Goal: Task Accomplishment & Management: Complete application form

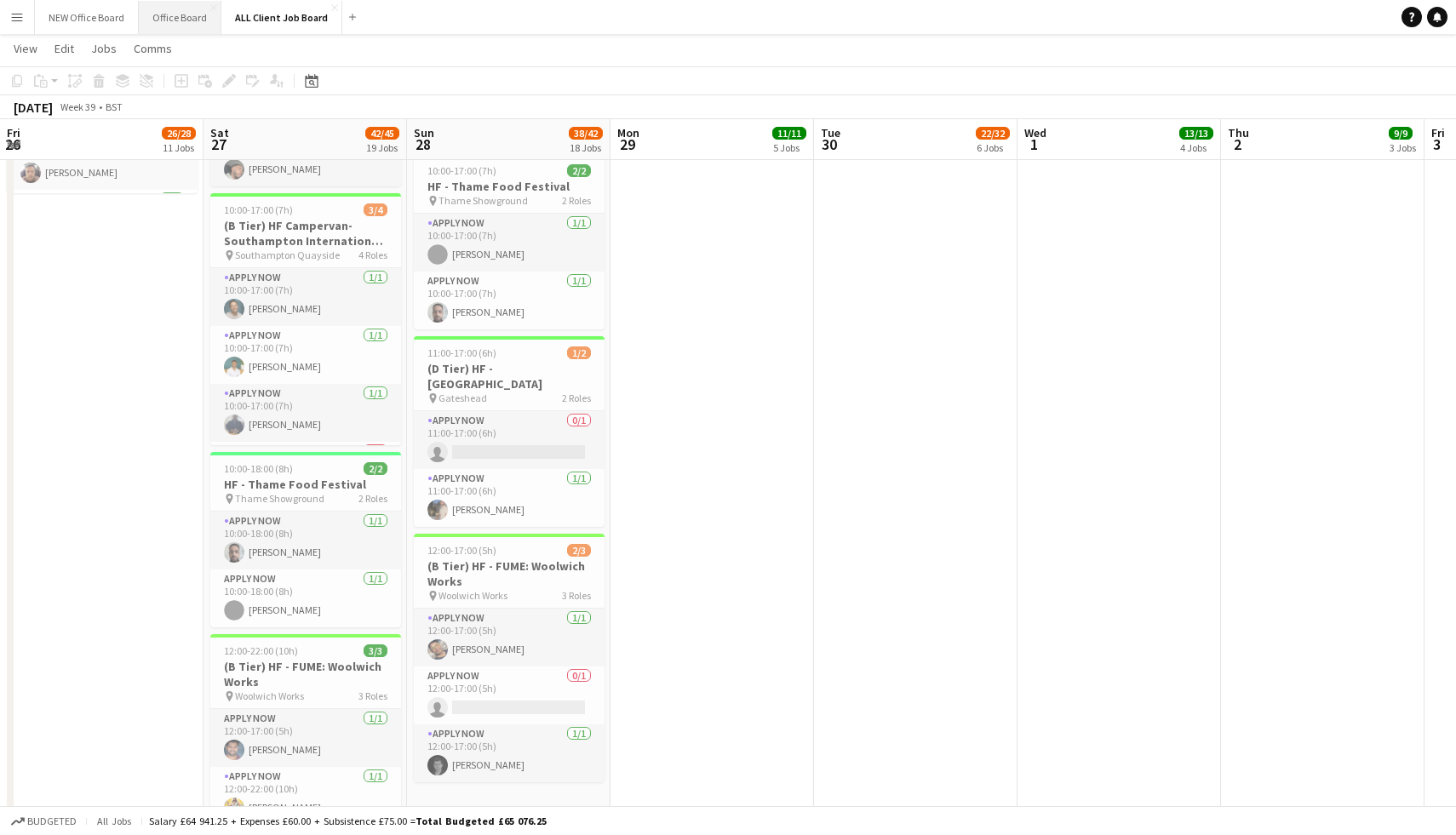
scroll to position [0, 484]
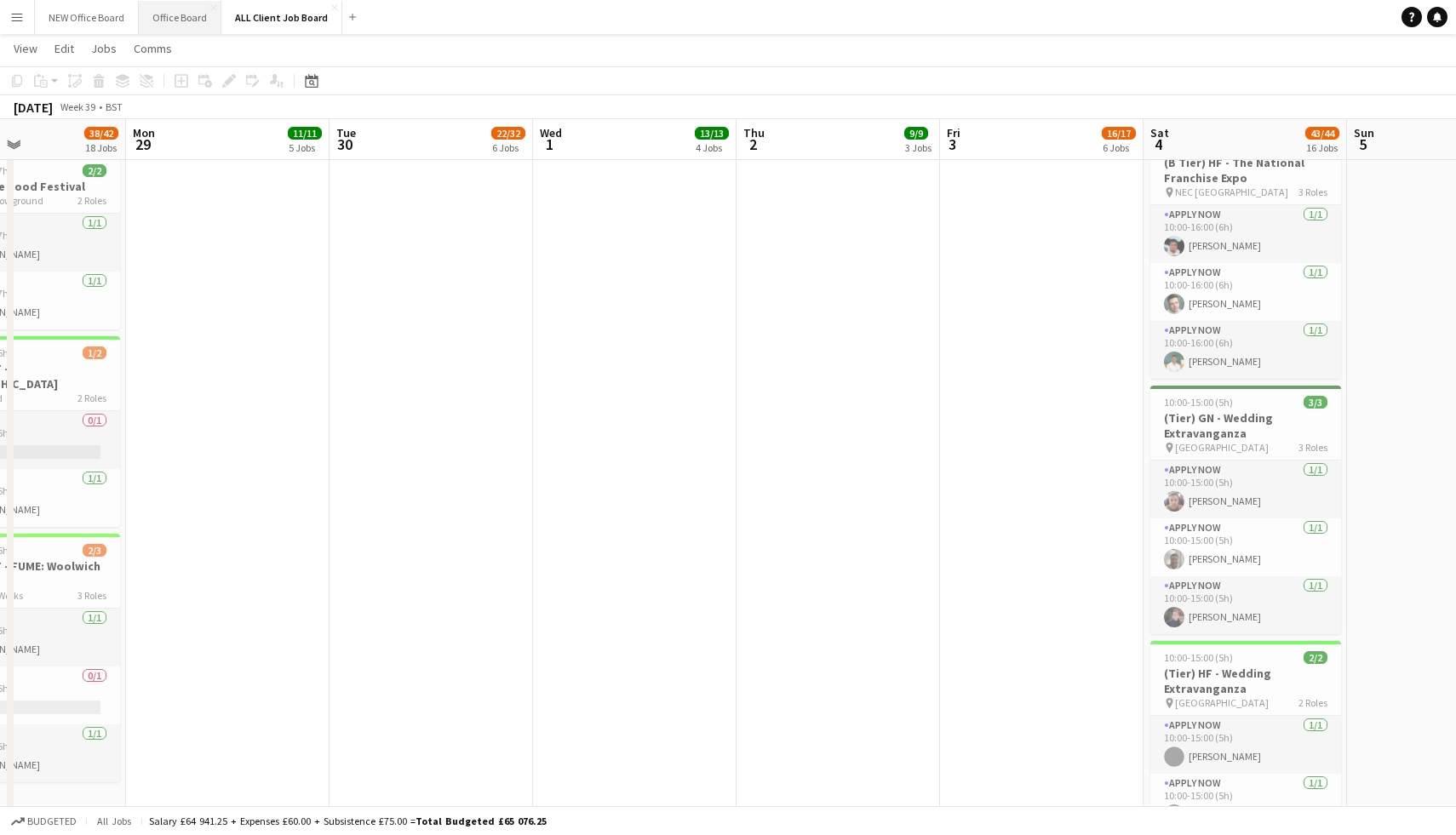
click at [175, 16] on button "Office Board Close" at bounding box center [180, 17] width 83 height 33
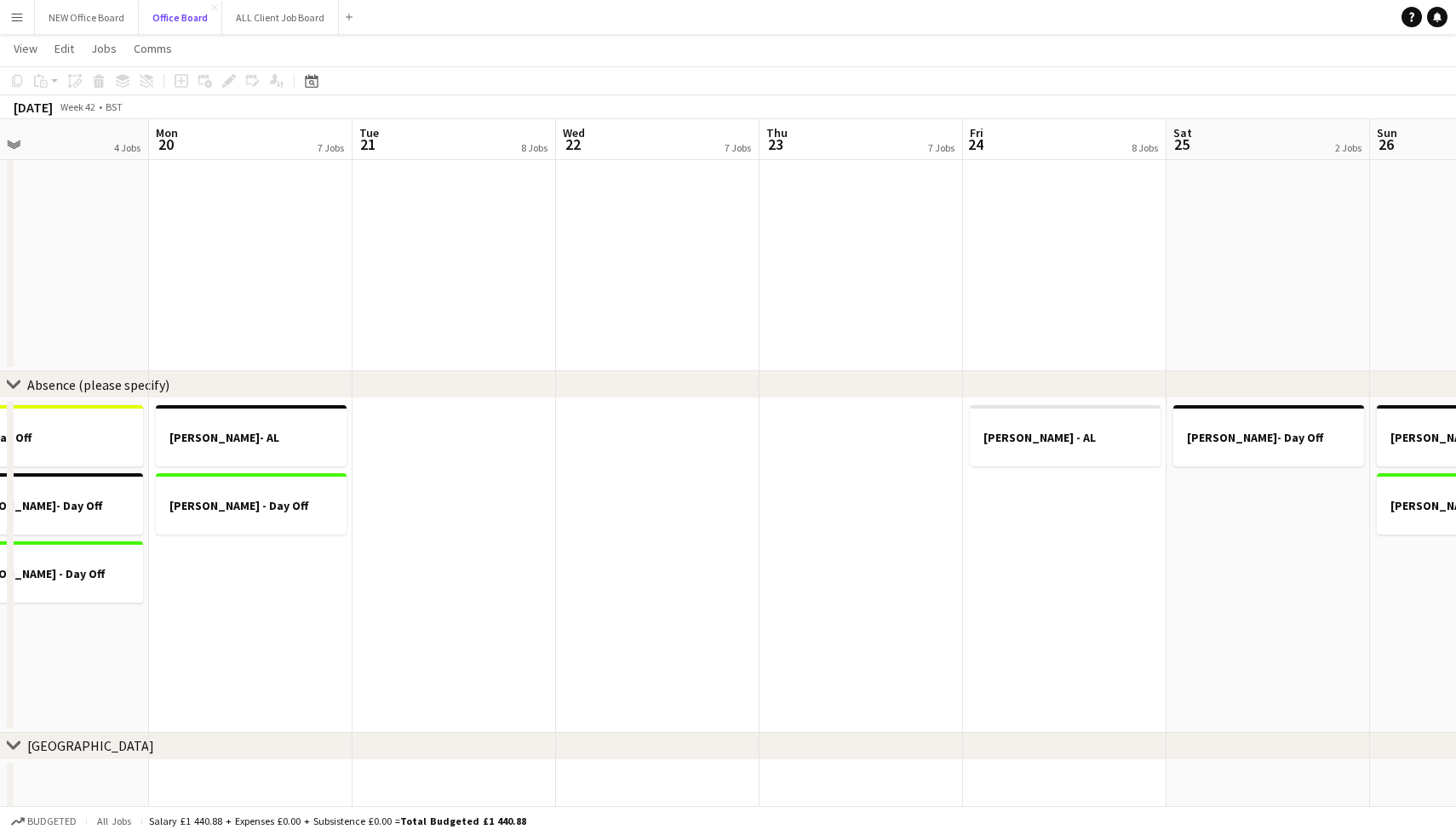
scroll to position [0, 482]
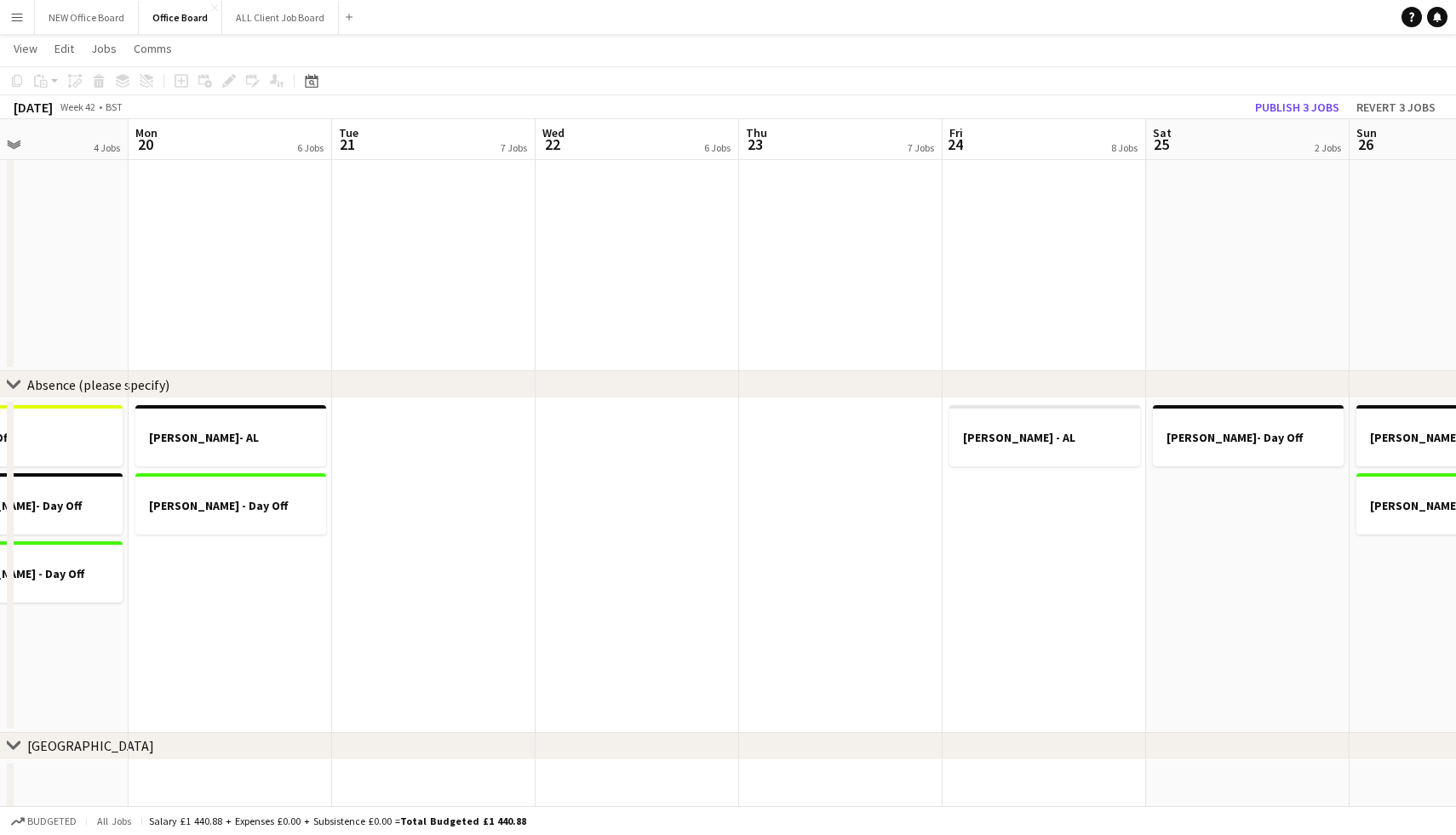
click at [839, 418] on app-date-cell at bounding box center [841, 566] width 204 height 334
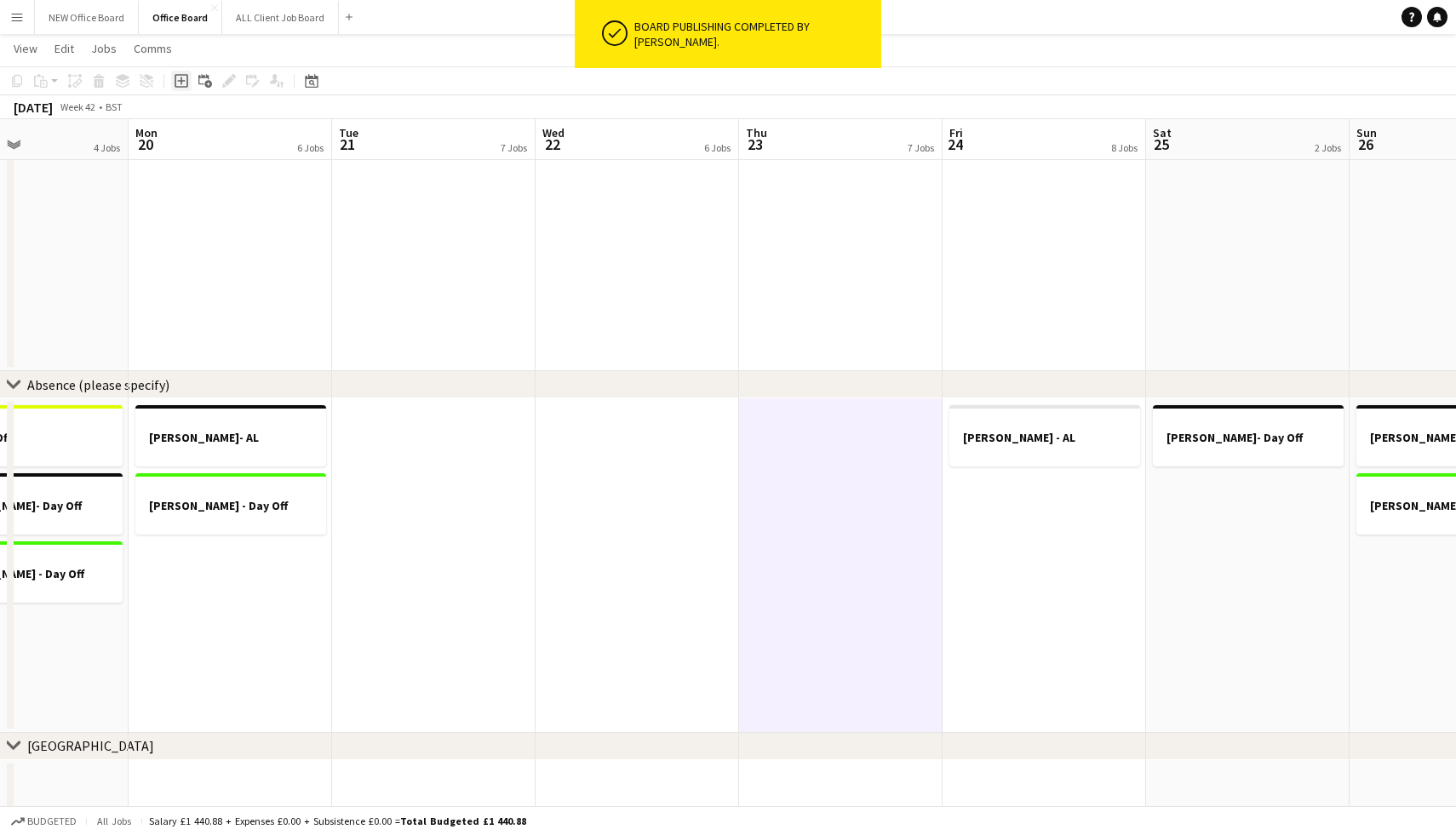
click at [184, 83] on icon "Add job" at bounding box center [181, 81] width 14 height 14
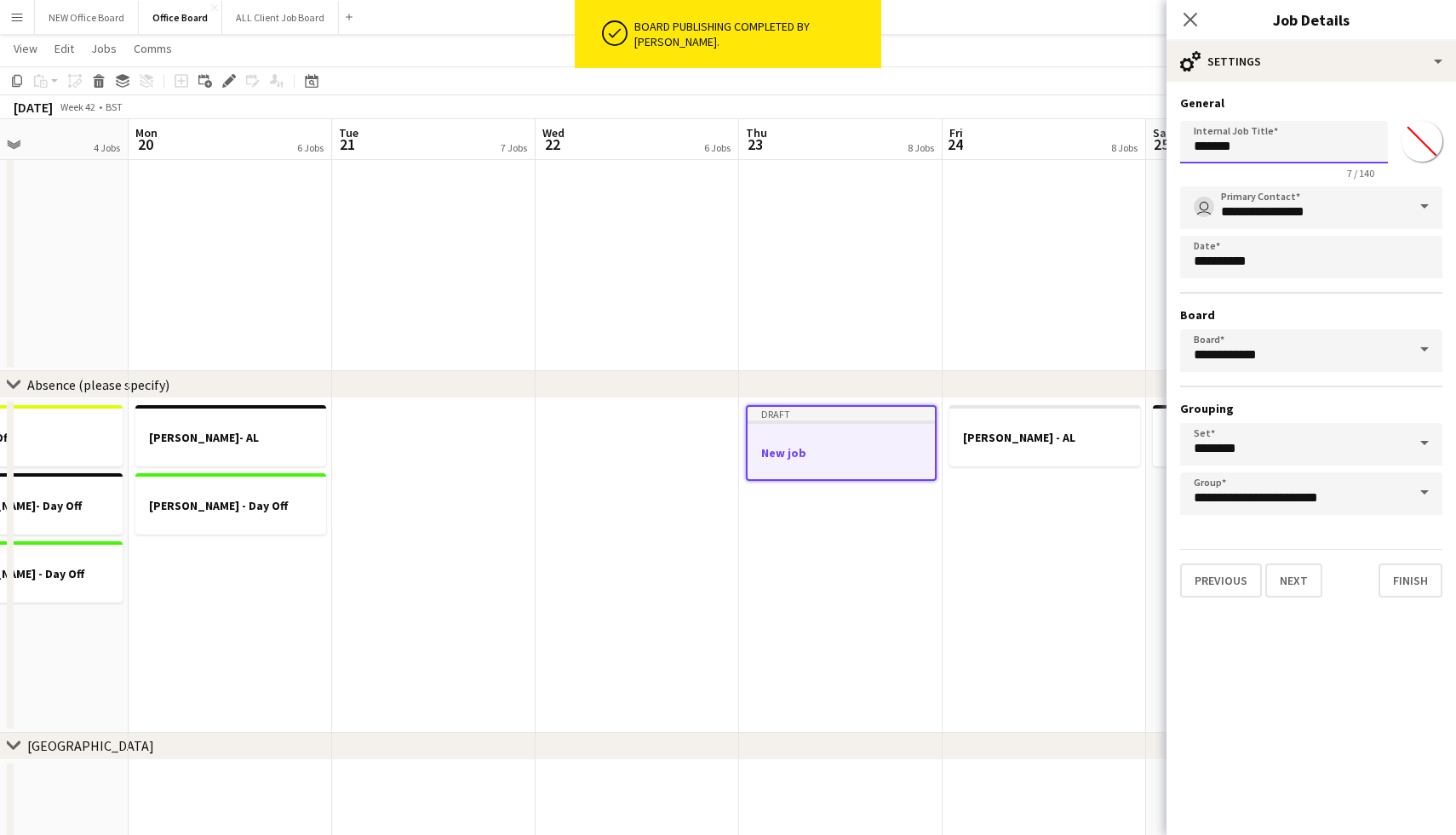
click at [1251, 153] on input "*******" at bounding box center [1284, 142] width 208 height 42
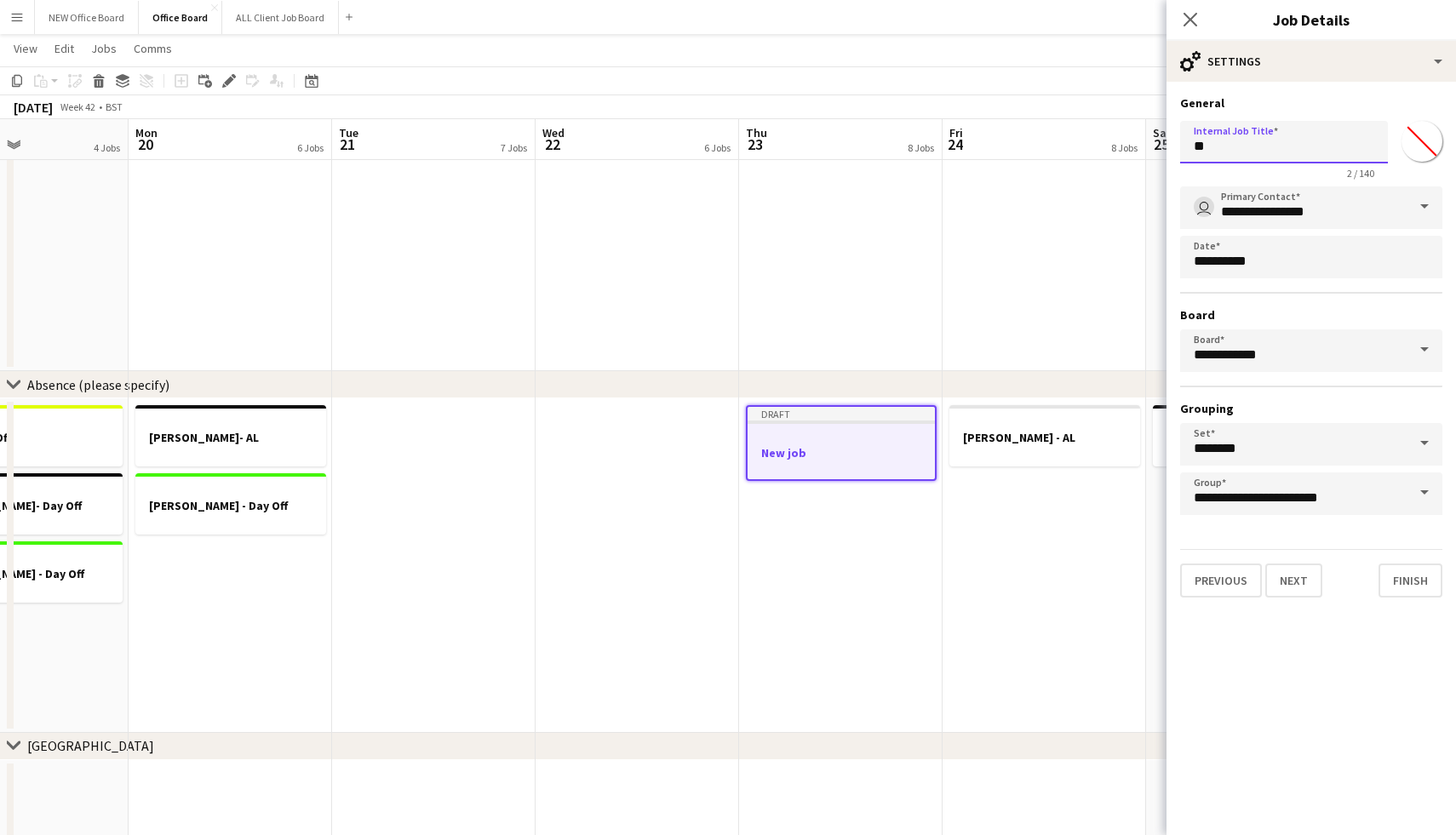
type input "*"
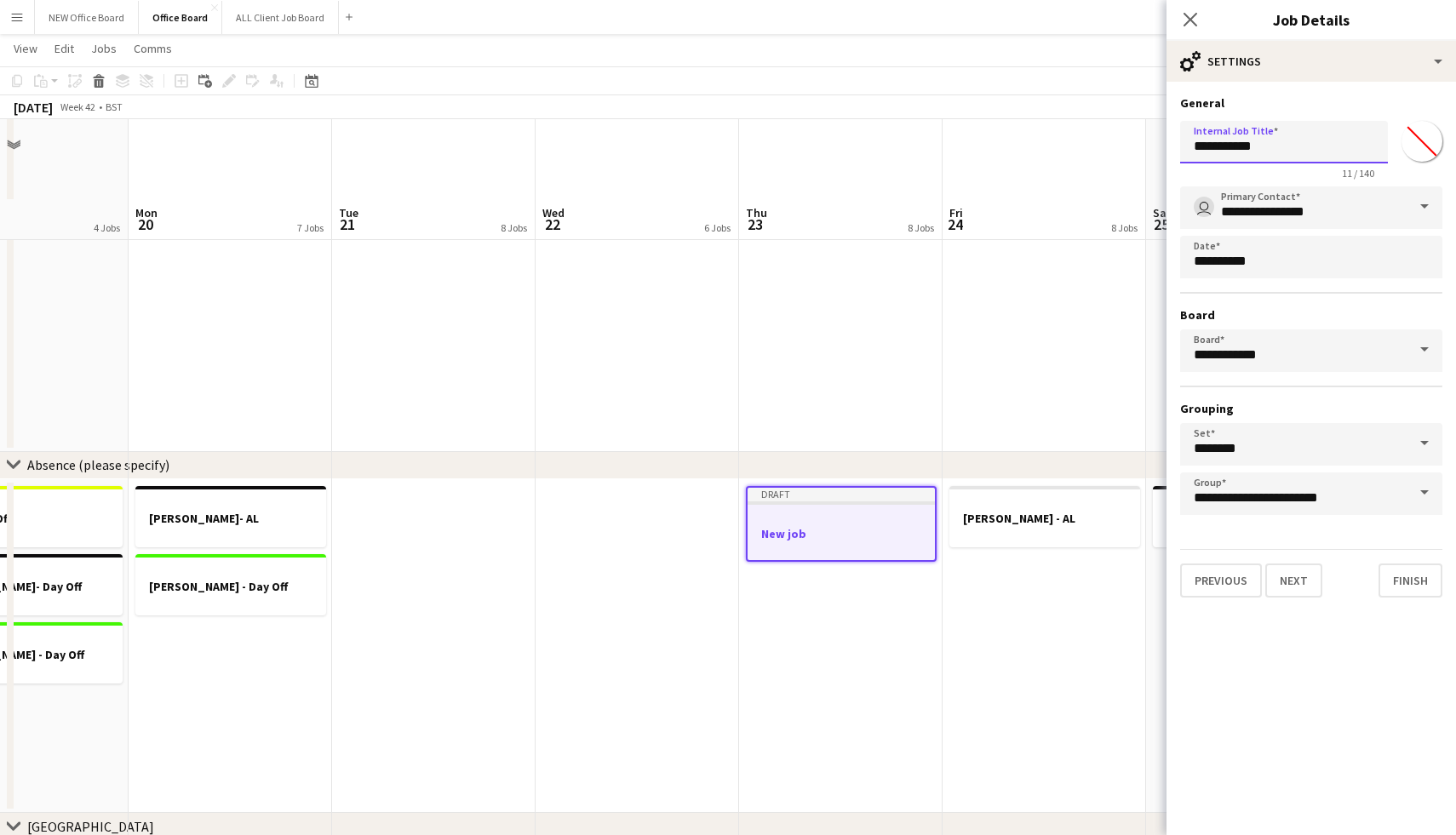
scroll to position [1423, 0]
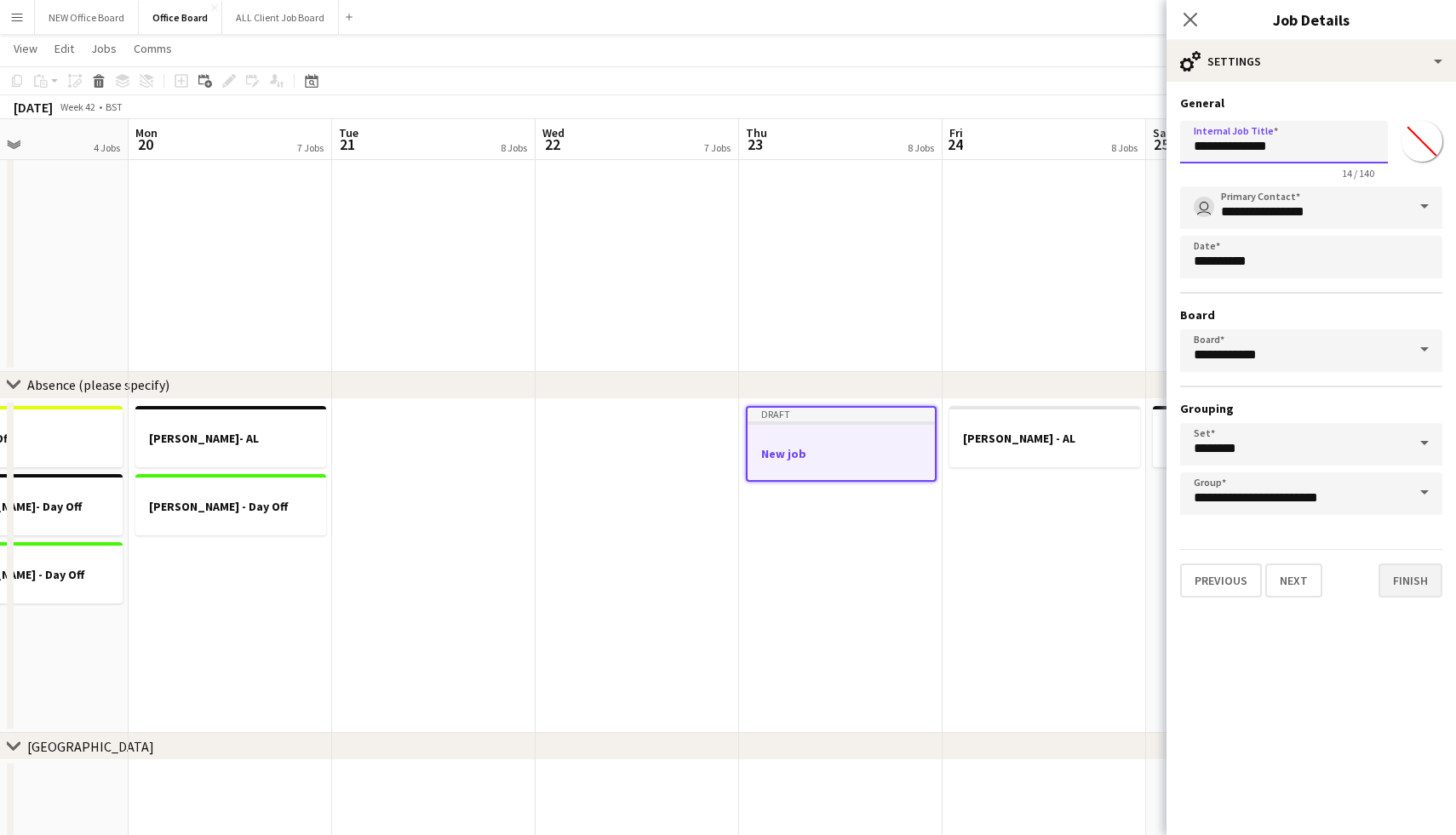
type input "**********"
click at [1400, 581] on button "Finish" at bounding box center [1411, 581] width 64 height 34
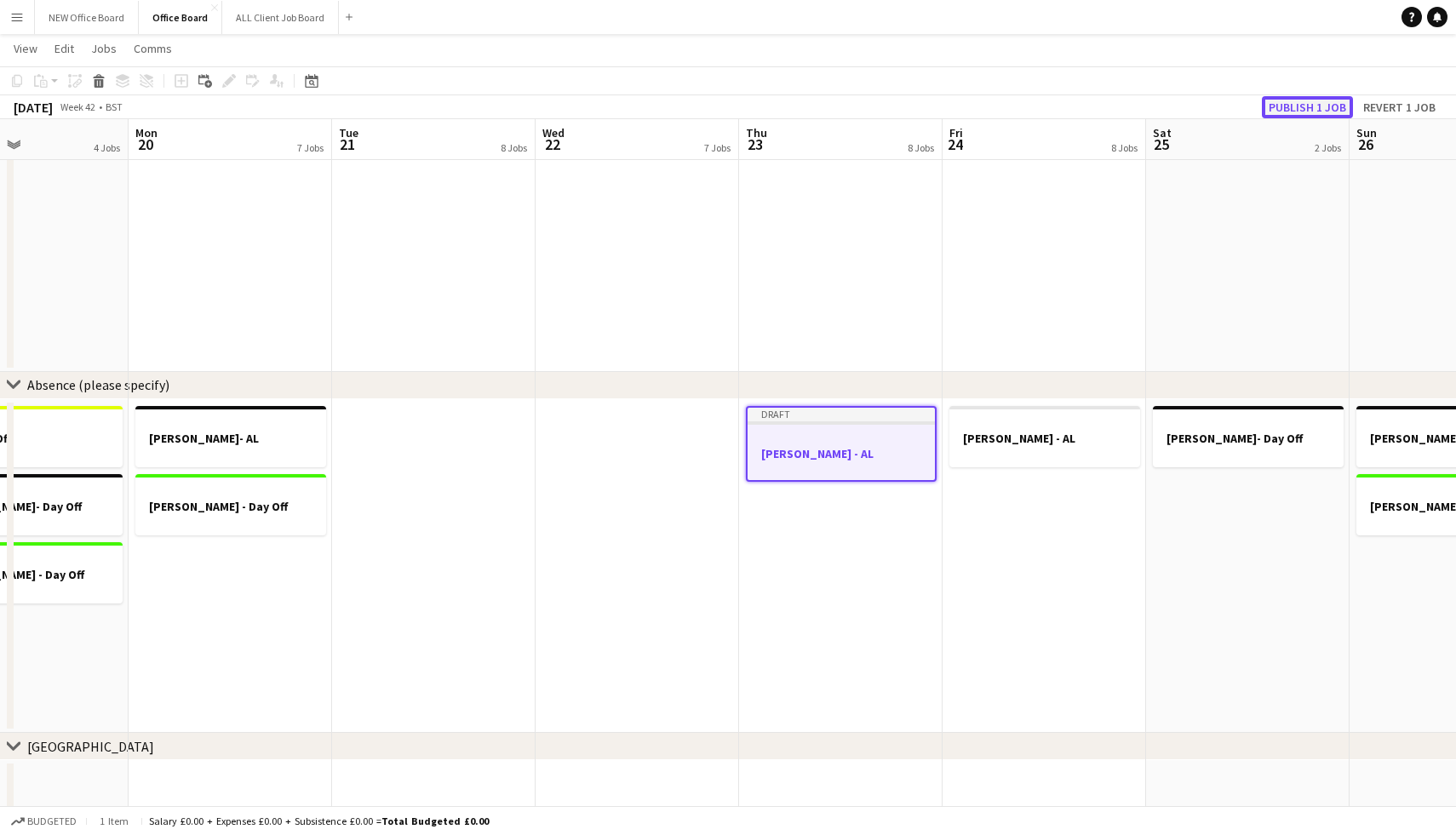
click at [1296, 102] on button "Publish 1 job" at bounding box center [1307, 107] width 91 height 22
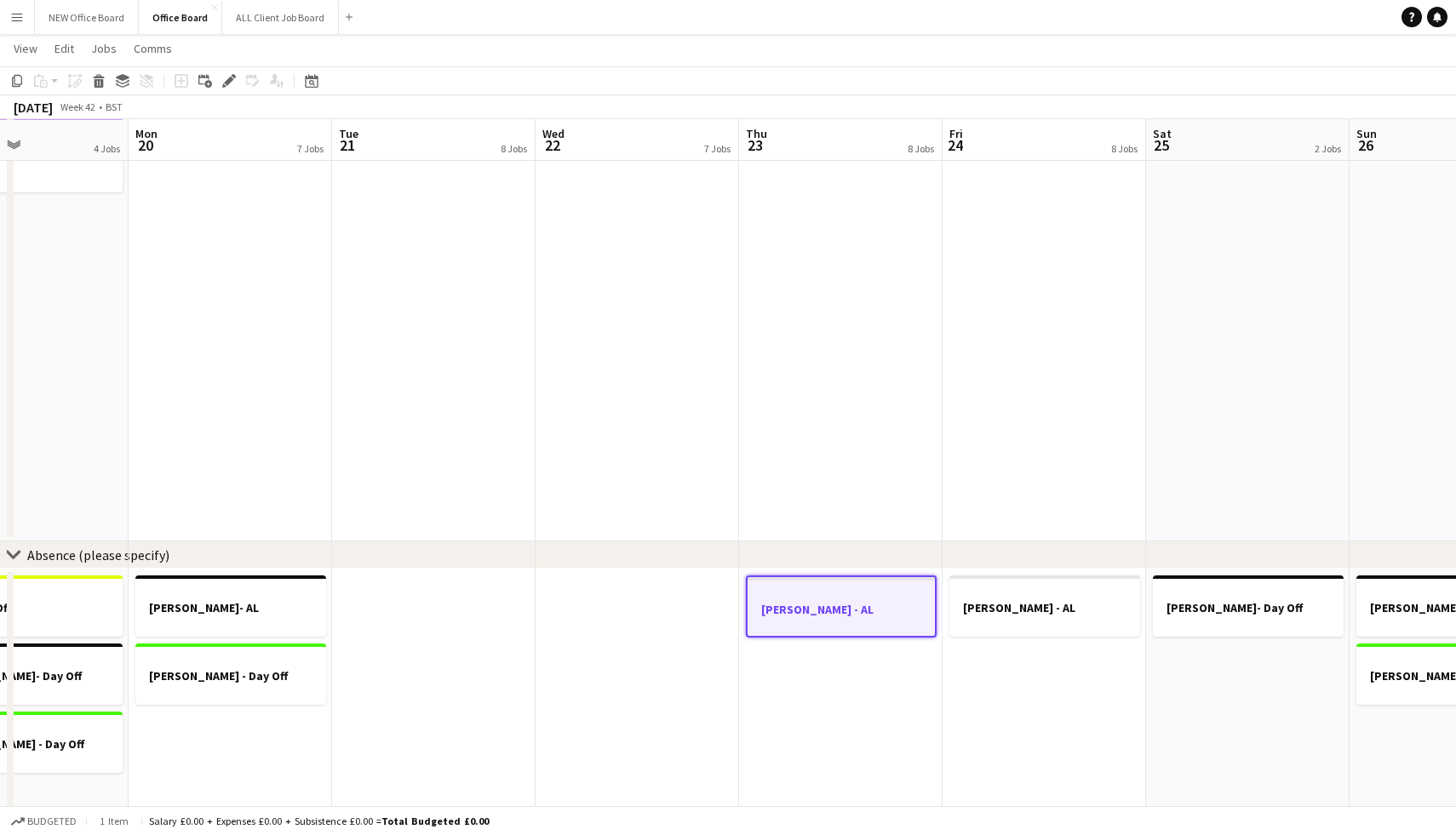
scroll to position [1234, 0]
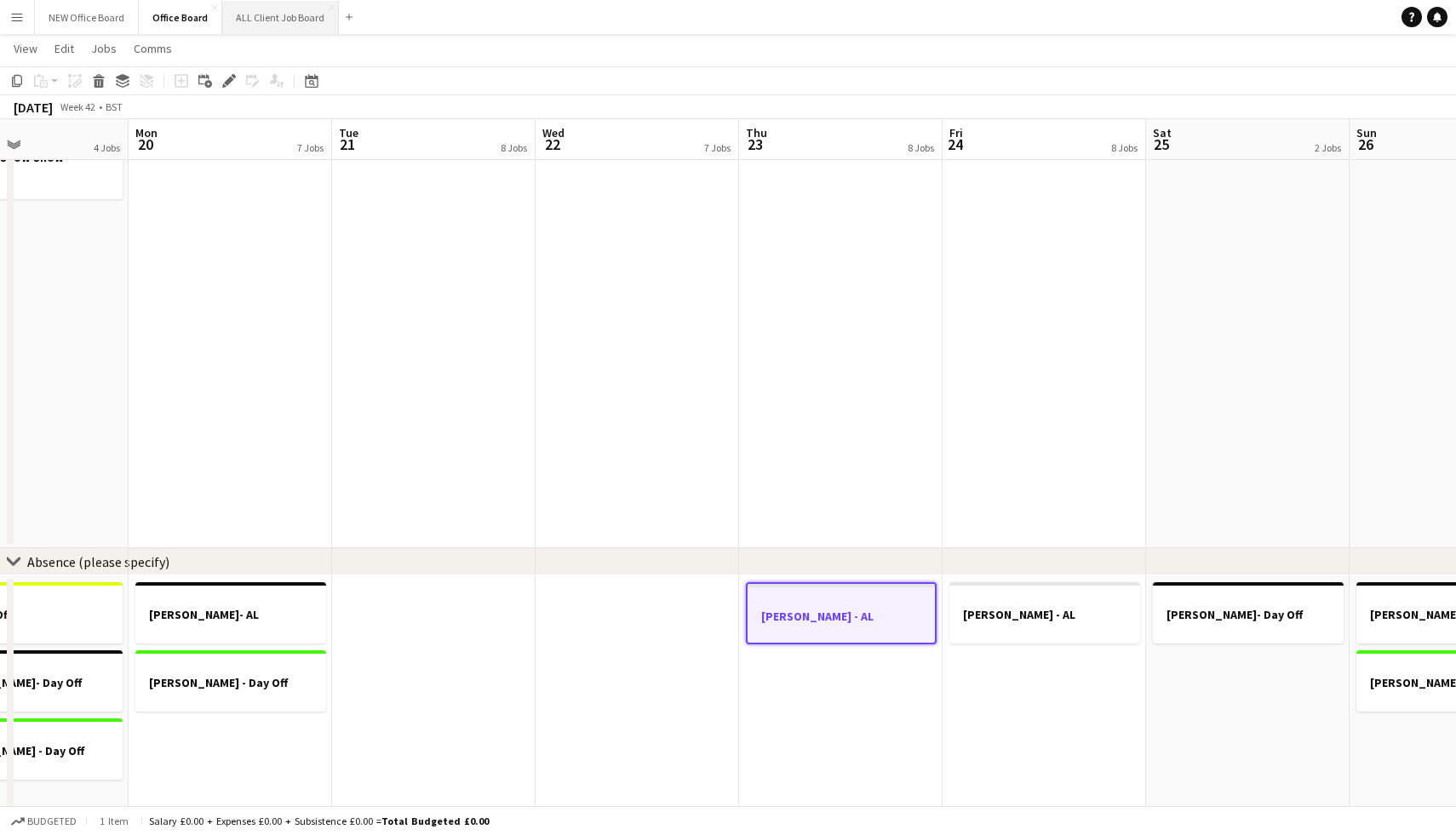
click at [297, 25] on button "ALL Client Job Board Close" at bounding box center [280, 17] width 117 height 33
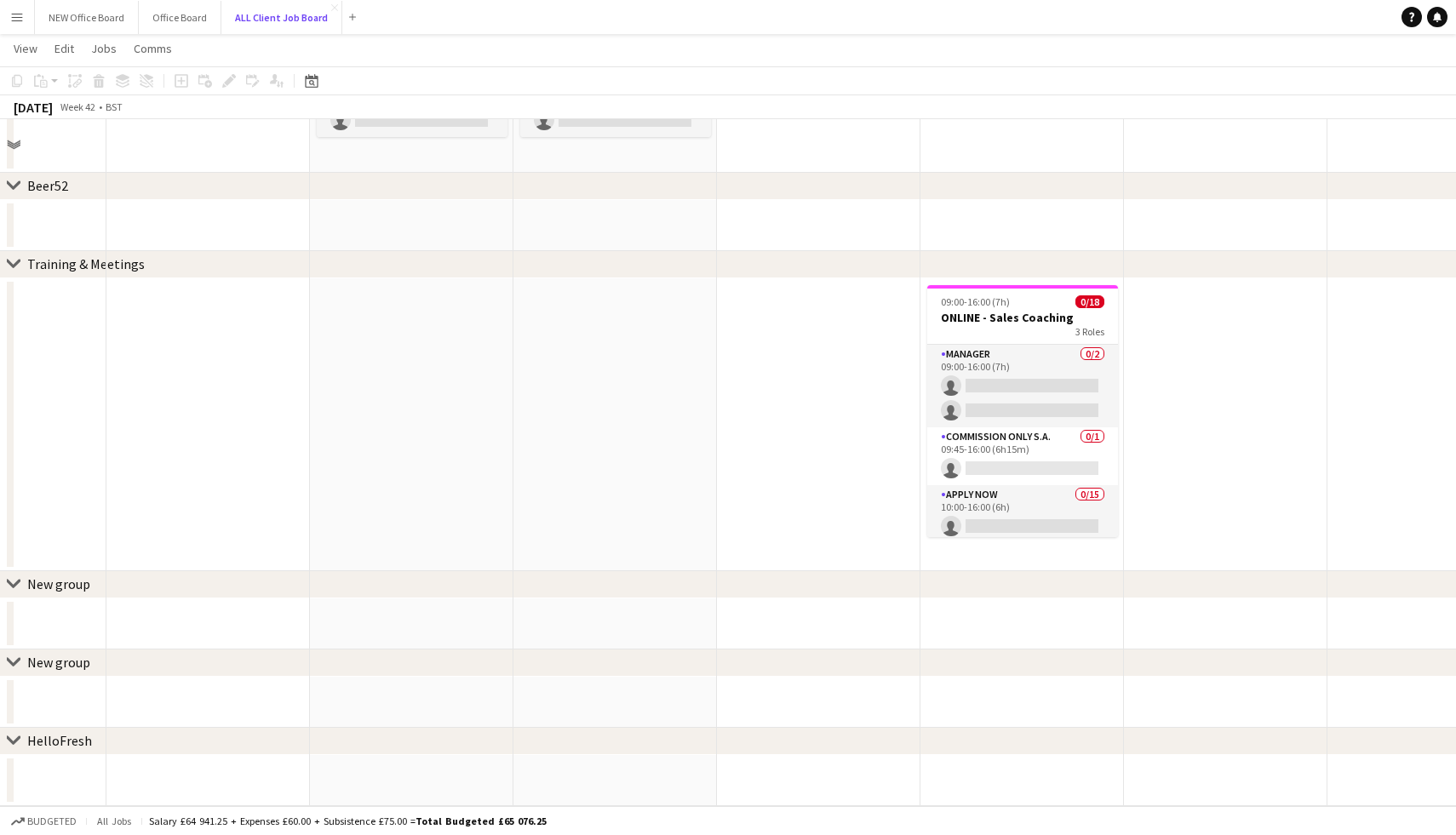
scroll to position [3022, 0]
